Goal: Task Accomplishment & Management: Use online tool/utility

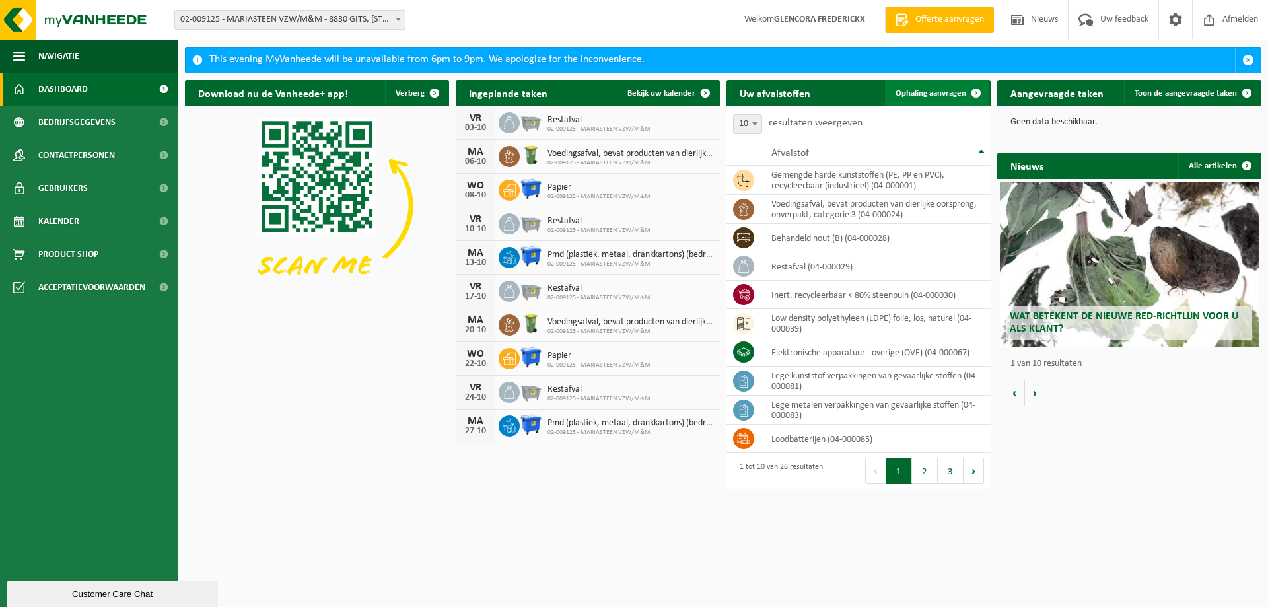
click at [928, 87] on link "Ophaling aanvragen" at bounding box center [937, 93] width 104 height 26
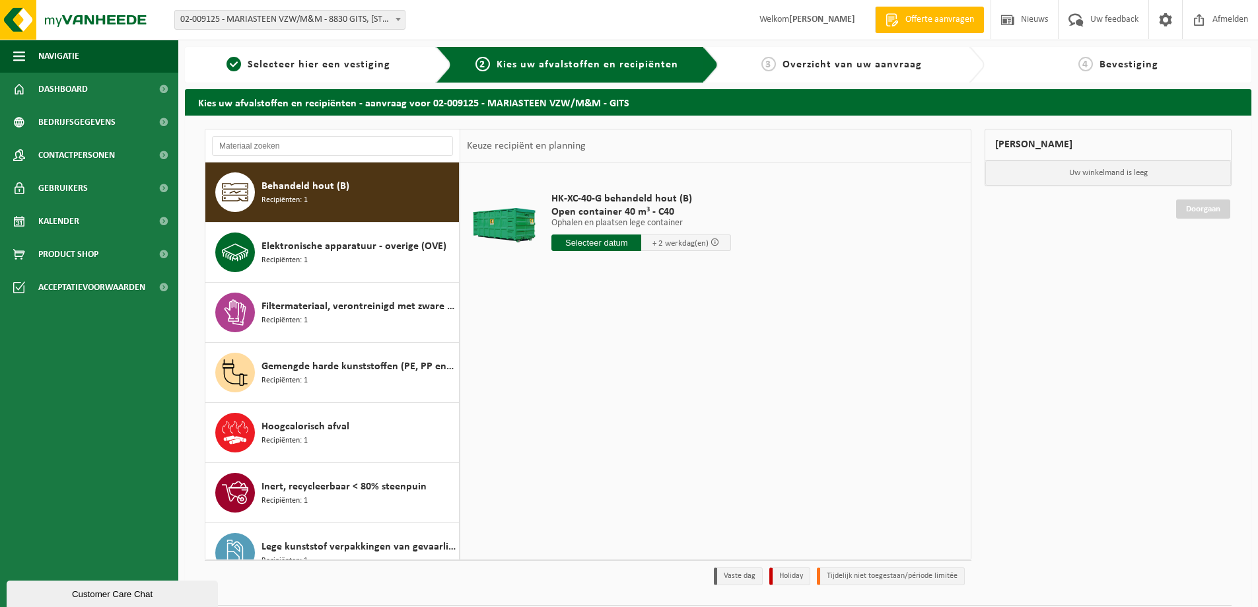
click at [302, 183] on span "Behandeld hout (B)" at bounding box center [305, 186] width 88 height 16
click at [612, 244] on input "text" at bounding box center [596, 242] width 90 height 17
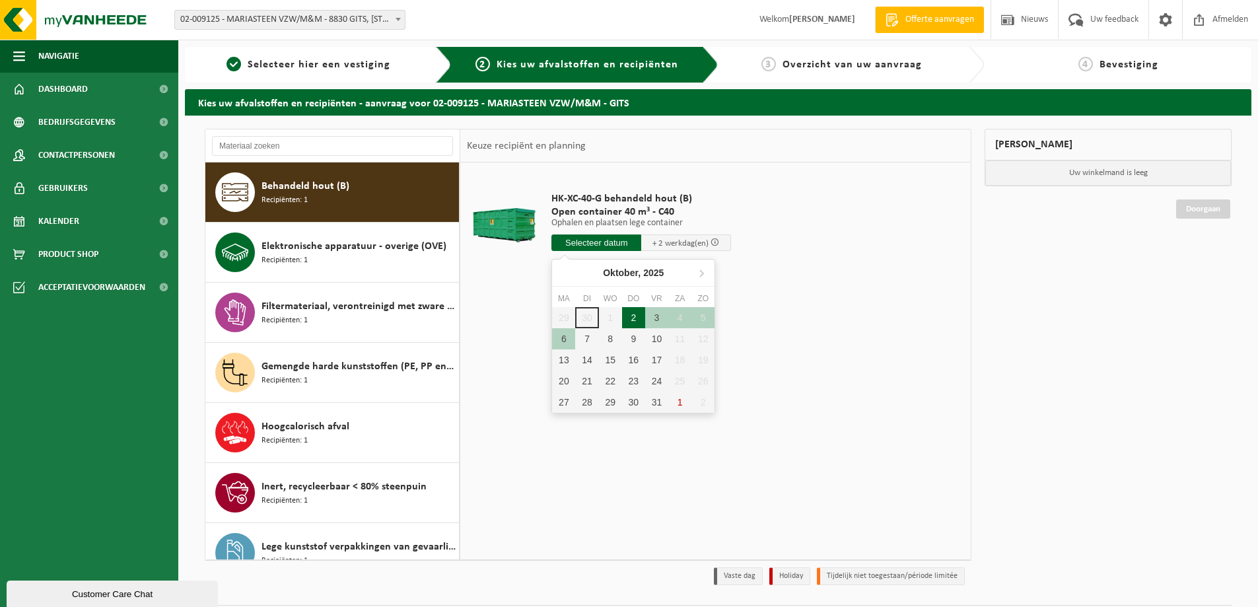
click at [632, 313] on div "2" at bounding box center [633, 317] width 23 height 21
type input "Van 2025-10-02"
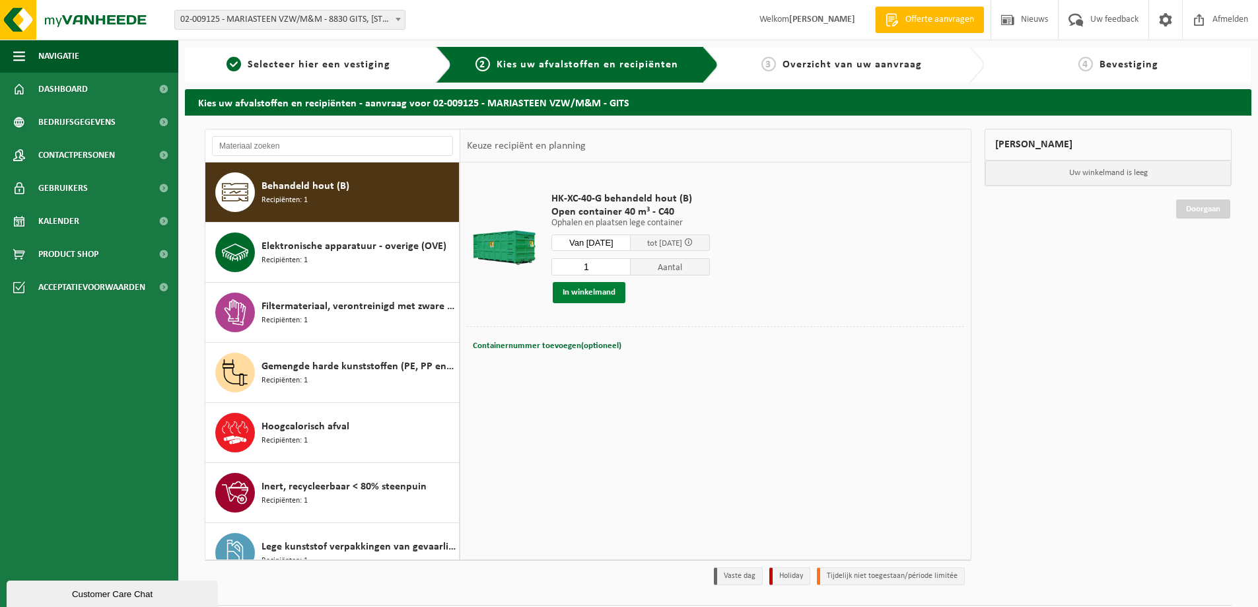
click at [609, 293] on button "In winkelmand" at bounding box center [589, 292] width 73 height 21
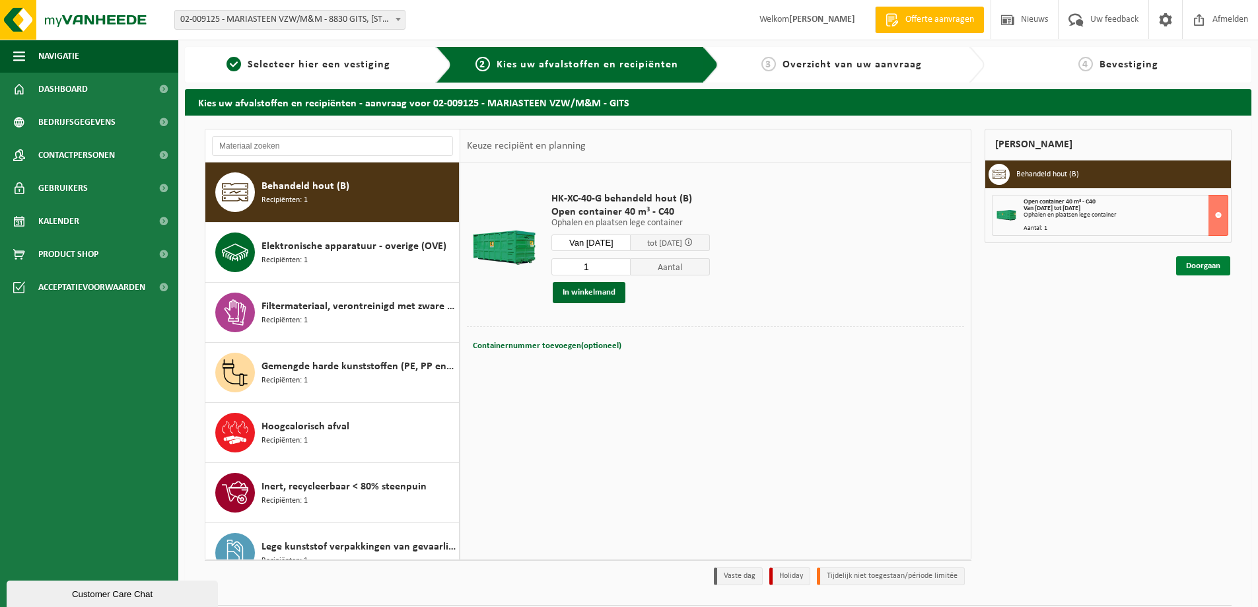
click at [1198, 263] on link "Doorgaan" at bounding box center [1203, 265] width 54 height 19
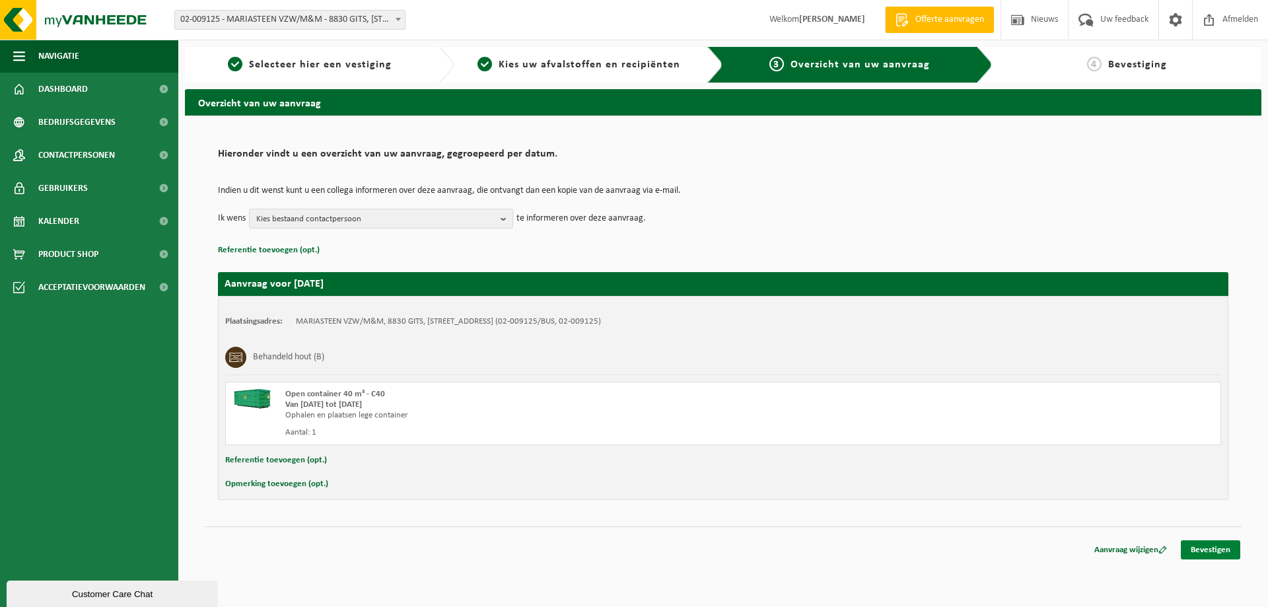
click at [1211, 546] on link "Bevestigen" at bounding box center [1210, 549] width 59 height 19
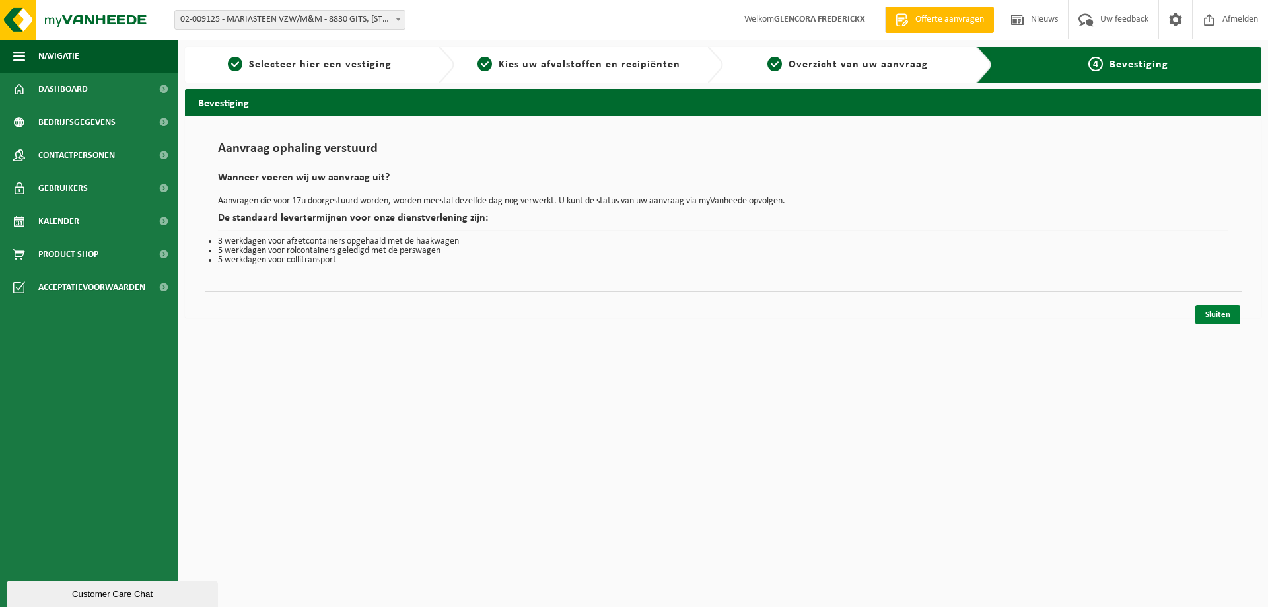
click at [1215, 314] on link "Sluiten" at bounding box center [1217, 314] width 45 height 19
